Goal: Transaction & Acquisition: Obtain resource

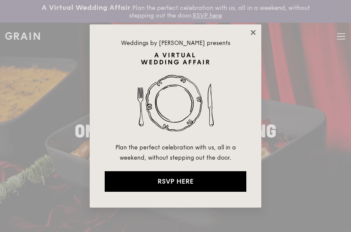
click at [253, 32] on icon at bounding box center [252, 32] width 5 height 5
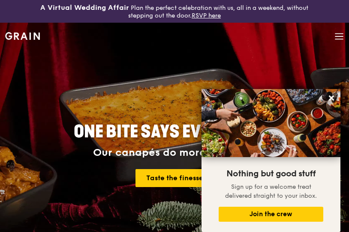
click at [329, 35] on div "Grain logo Meals On Demand Weddings Catering Why Grain Contact us" at bounding box center [174, 37] width 339 height 29
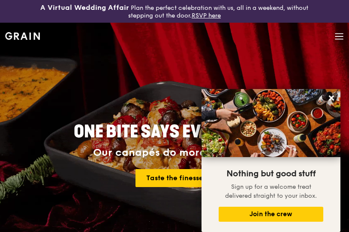
click at [340, 35] on icon at bounding box center [339, 36] width 9 height 9
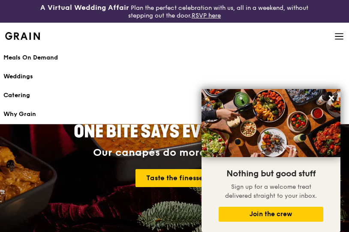
click at [18, 99] on div "Catering" at bounding box center [174, 95] width 342 height 9
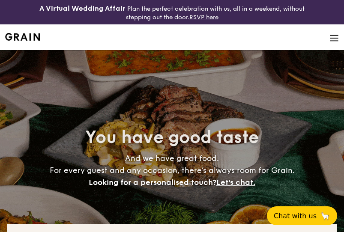
select select
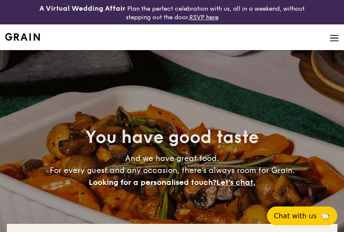
click at [336, 37] on img at bounding box center [334, 37] width 9 height 9
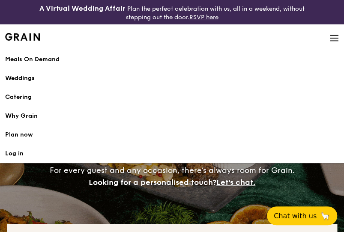
click at [23, 98] on h1 "Catering" at bounding box center [172, 97] width 334 height 9
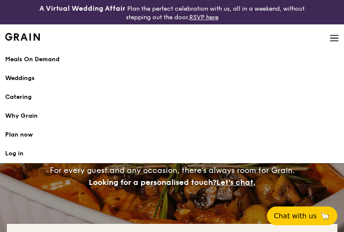
click at [46, 60] on div "Meals On Demand" at bounding box center [172, 59] width 334 height 9
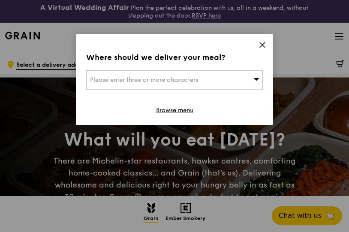
click at [244, 84] on div "Please enter three or more characters" at bounding box center [174, 80] width 177 height 20
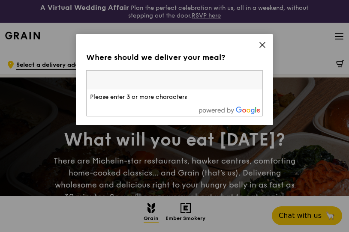
click at [263, 46] on icon at bounding box center [263, 45] width 8 height 8
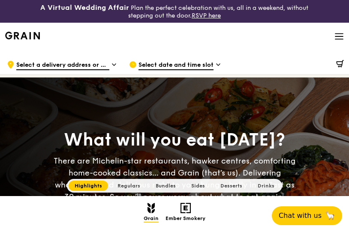
click at [339, 34] on icon at bounding box center [339, 34] width 8 height 0
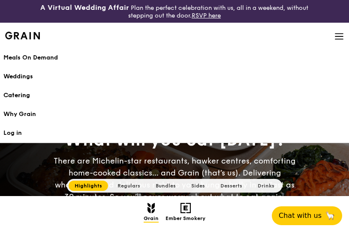
click at [22, 93] on div "Catering" at bounding box center [174, 95] width 342 height 9
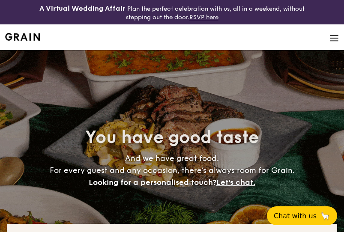
select select
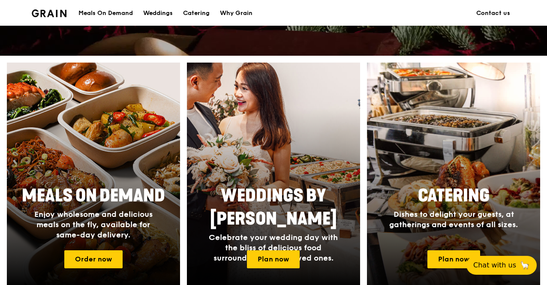
scroll to position [386, 0]
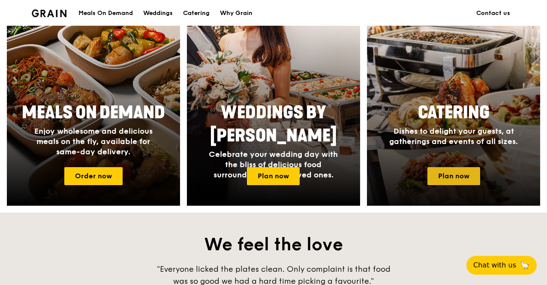
click at [349, 184] on link "Plan now" at bounding box center [454, 176] width 53 height 18
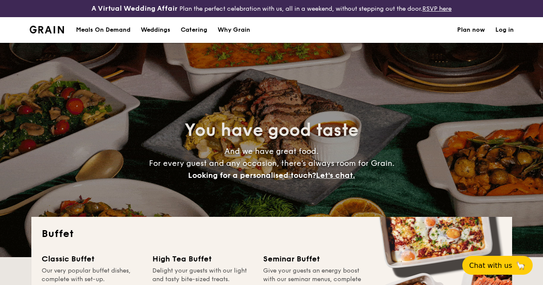
select select
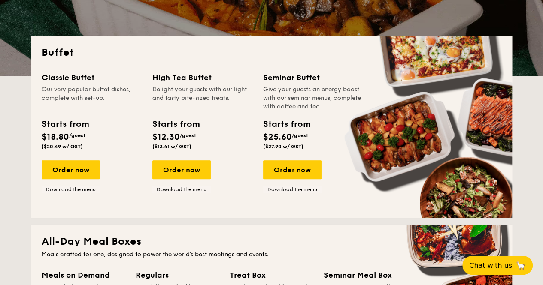
scroll to position [178, 0]
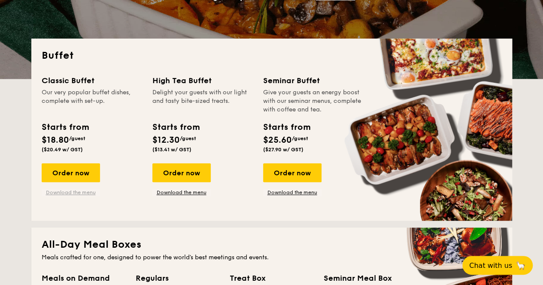
click at [83, 196] on link "Download the menu" at bounding box center [71, 192] width 58 height 7
